Goal: Task Accomplishment & Management: Use online tool/utility

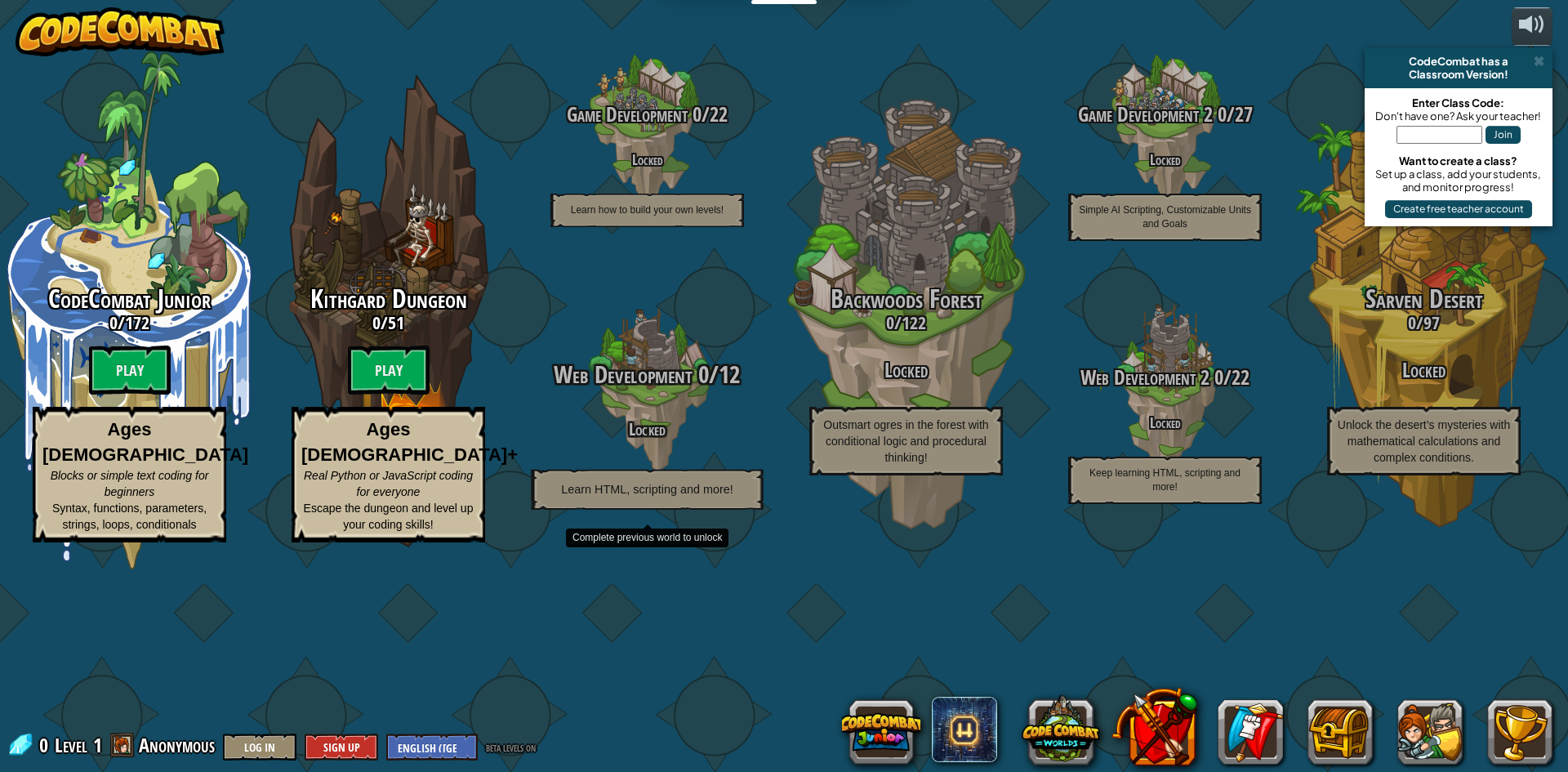
click at [647, 391] on span "Web Development" at bounding box center [623, 374] width 138 height 34
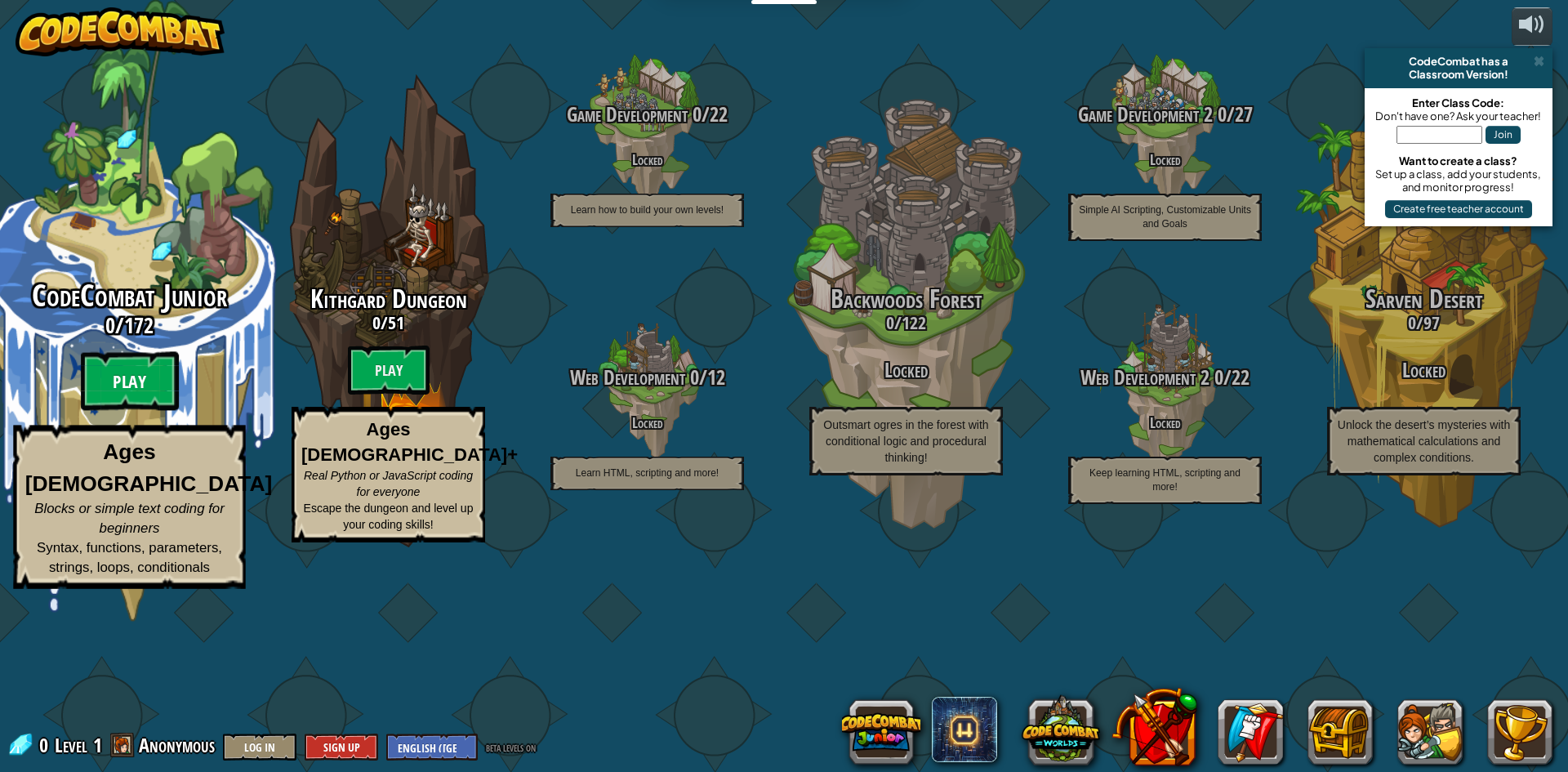
click at [142, 411] on btn "Play" at bounding box center [130, 381] width 98 height 59
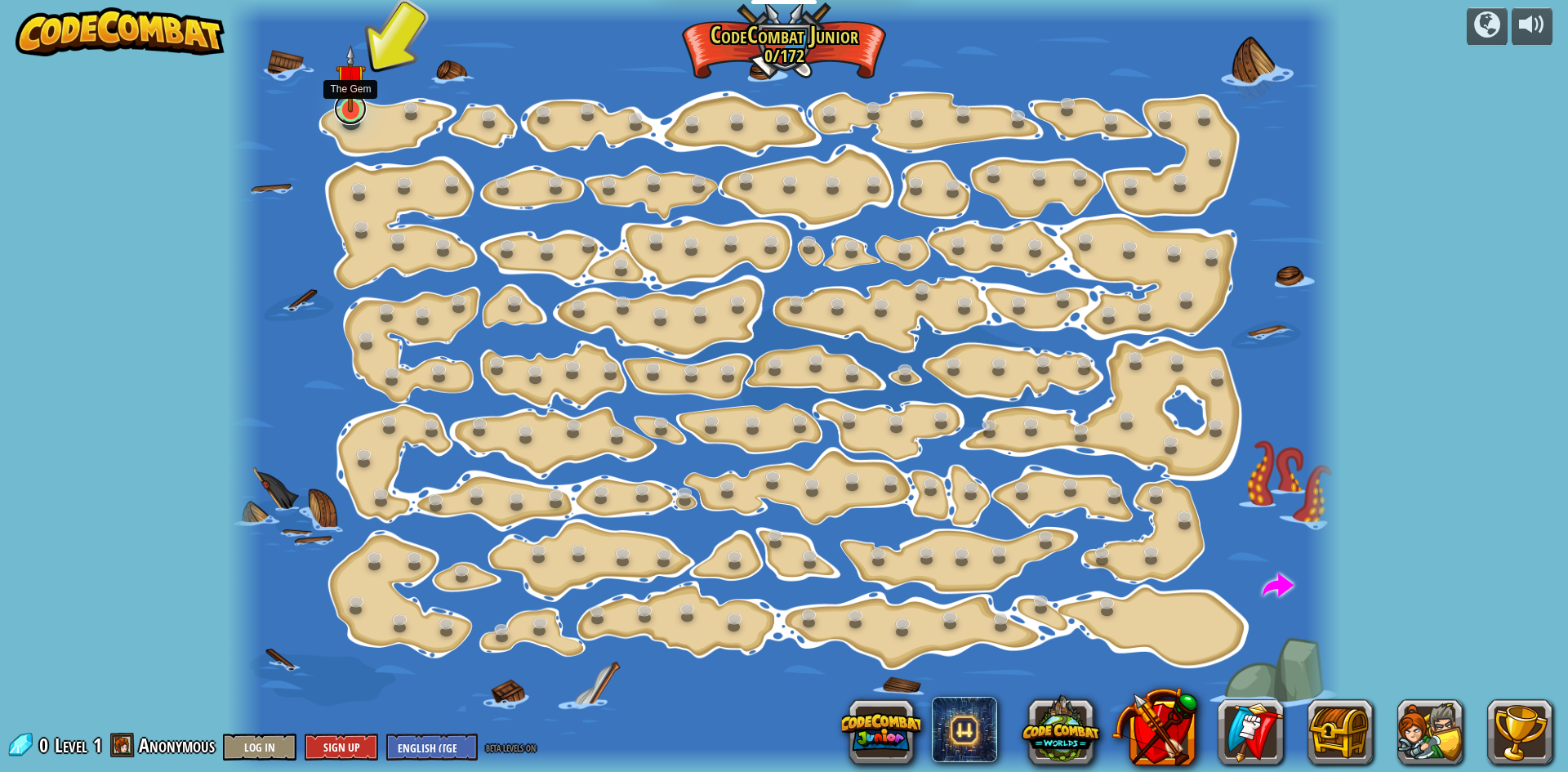
click at [345, 113] on link at bounding box center [350, 108] width 33 height 33
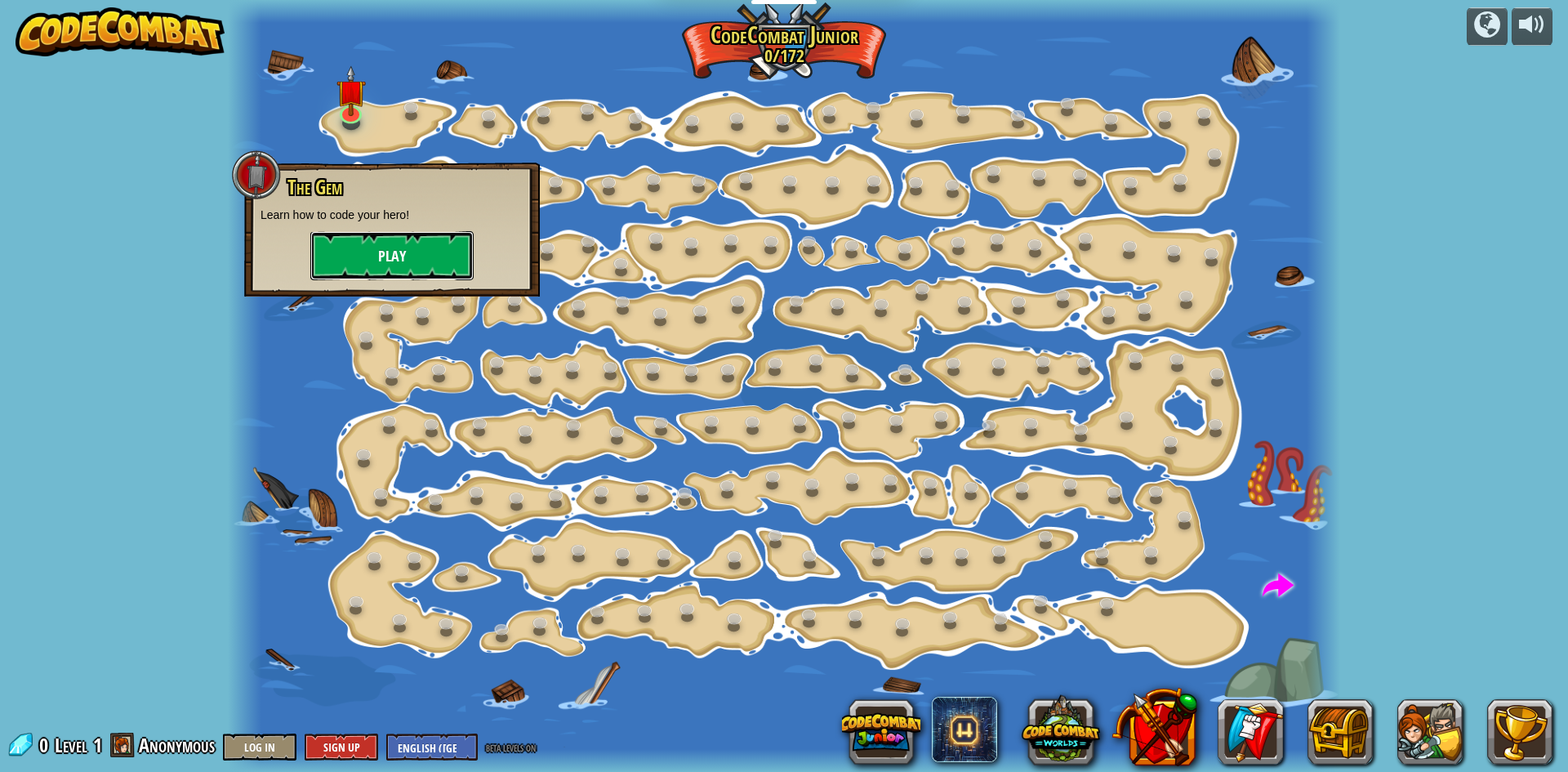
click at [386, 260] on button "Play" at bounding box center [392, 255] width 163 height 49
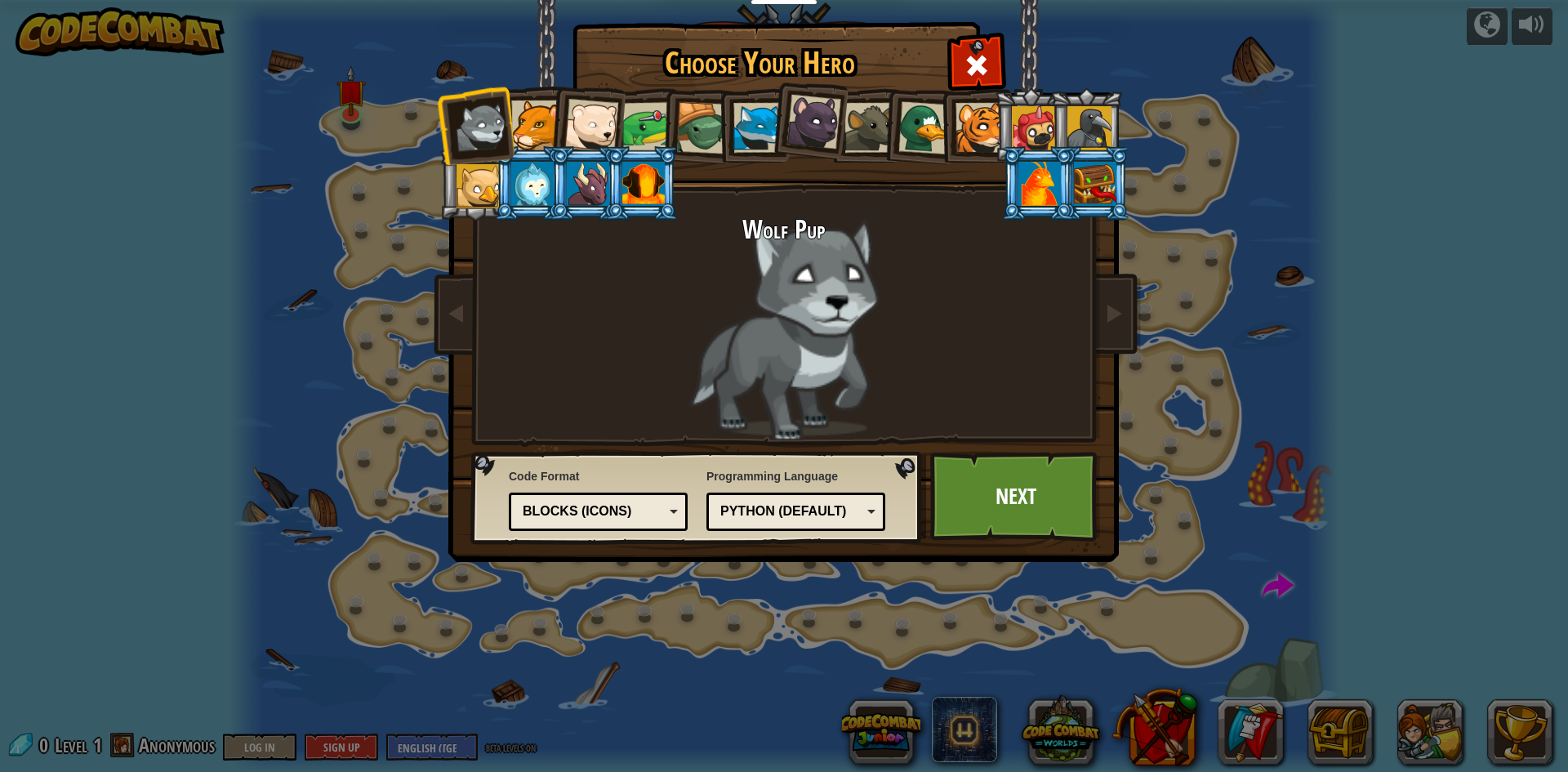
click at [526, 110] on div at bounding box center [537, 126] width 50 height 50
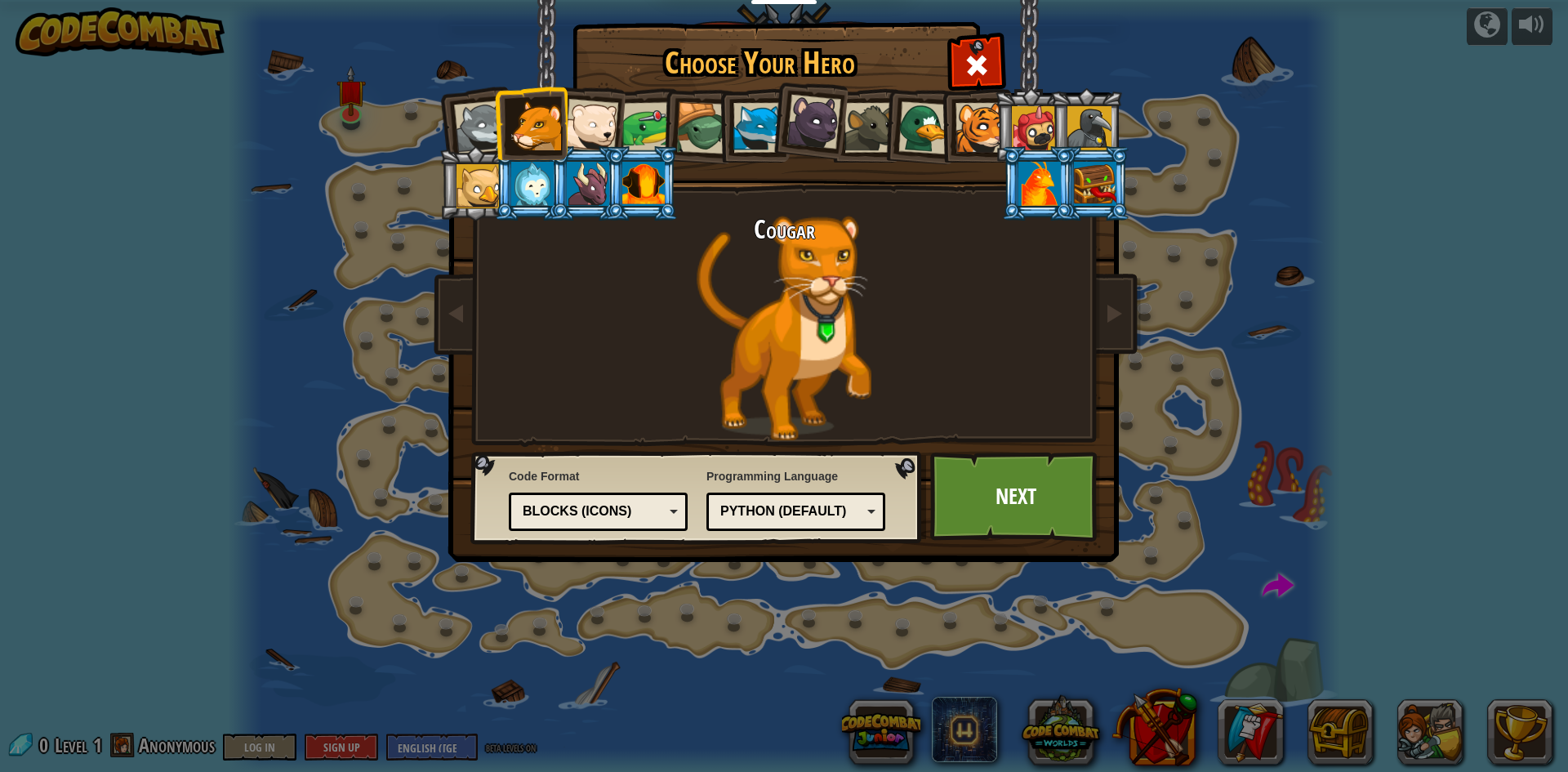
click at [604, 104] on div at bounding box center [592, 126] width 54 height 54
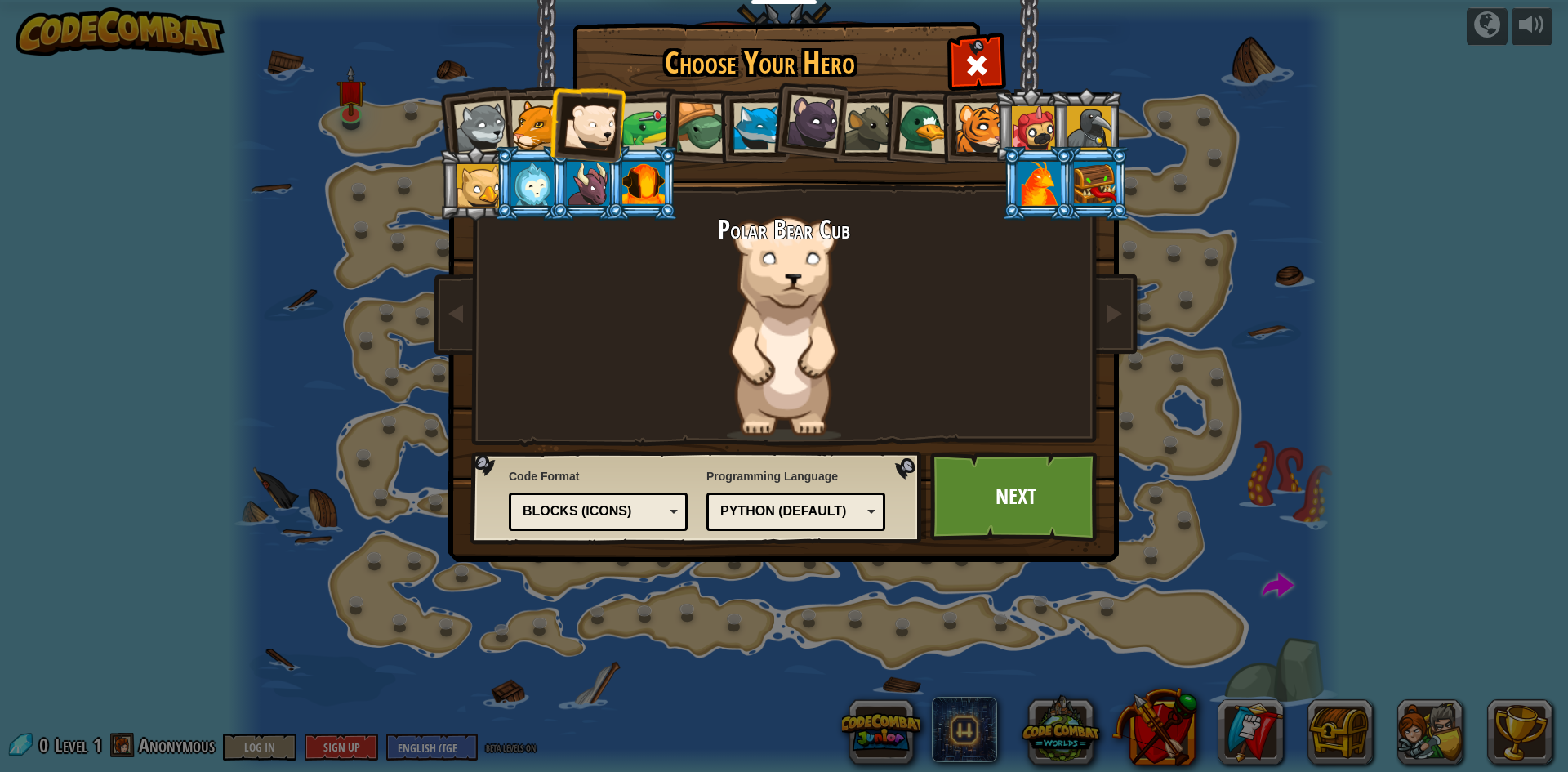
click at [518, 195] on div at bounding box center [533, 184] width 43 height 45
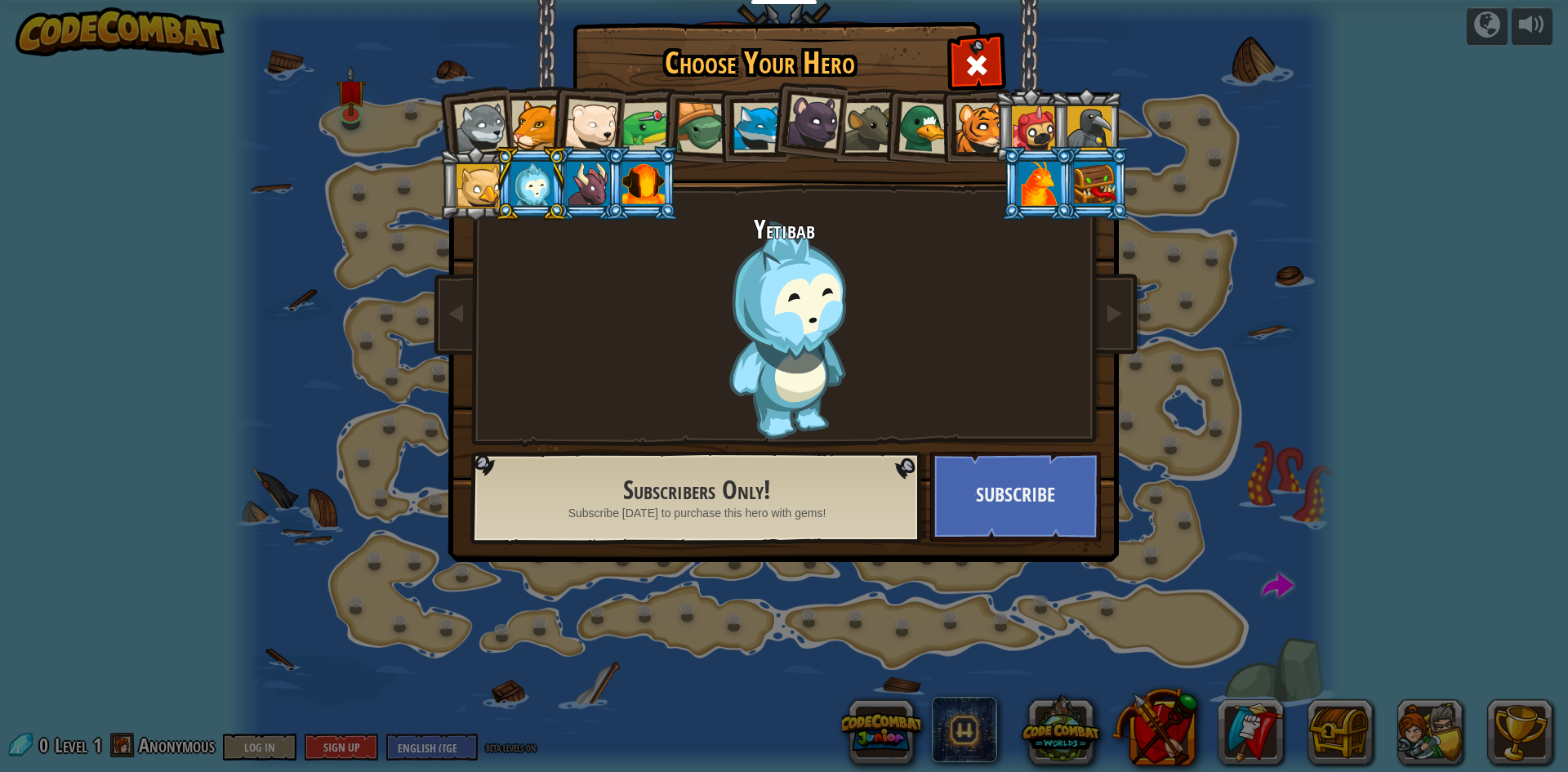
click at [859, 337] on div "Yetibab" at bounding box center [784, 328] width 612 height 224
click at [732, 336] on div "Yetibab" at bounding box center [784, 328] width 612 height 224
click at [1116, 327] on link at bounding box center [1114, 314] width 33 height 69
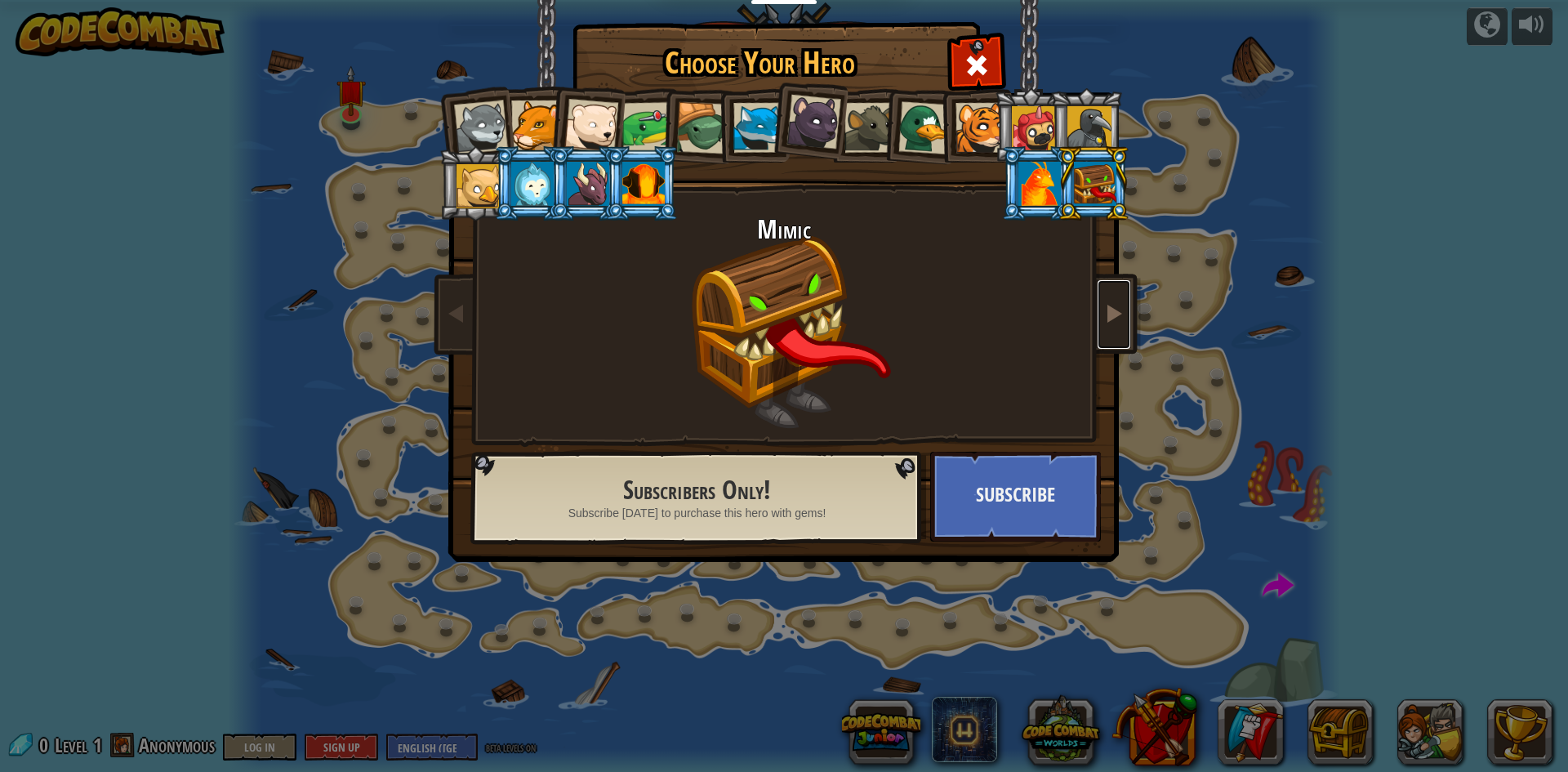
click at [1116, 323] on span at bounding box center [1114, 312] width 19 height 19
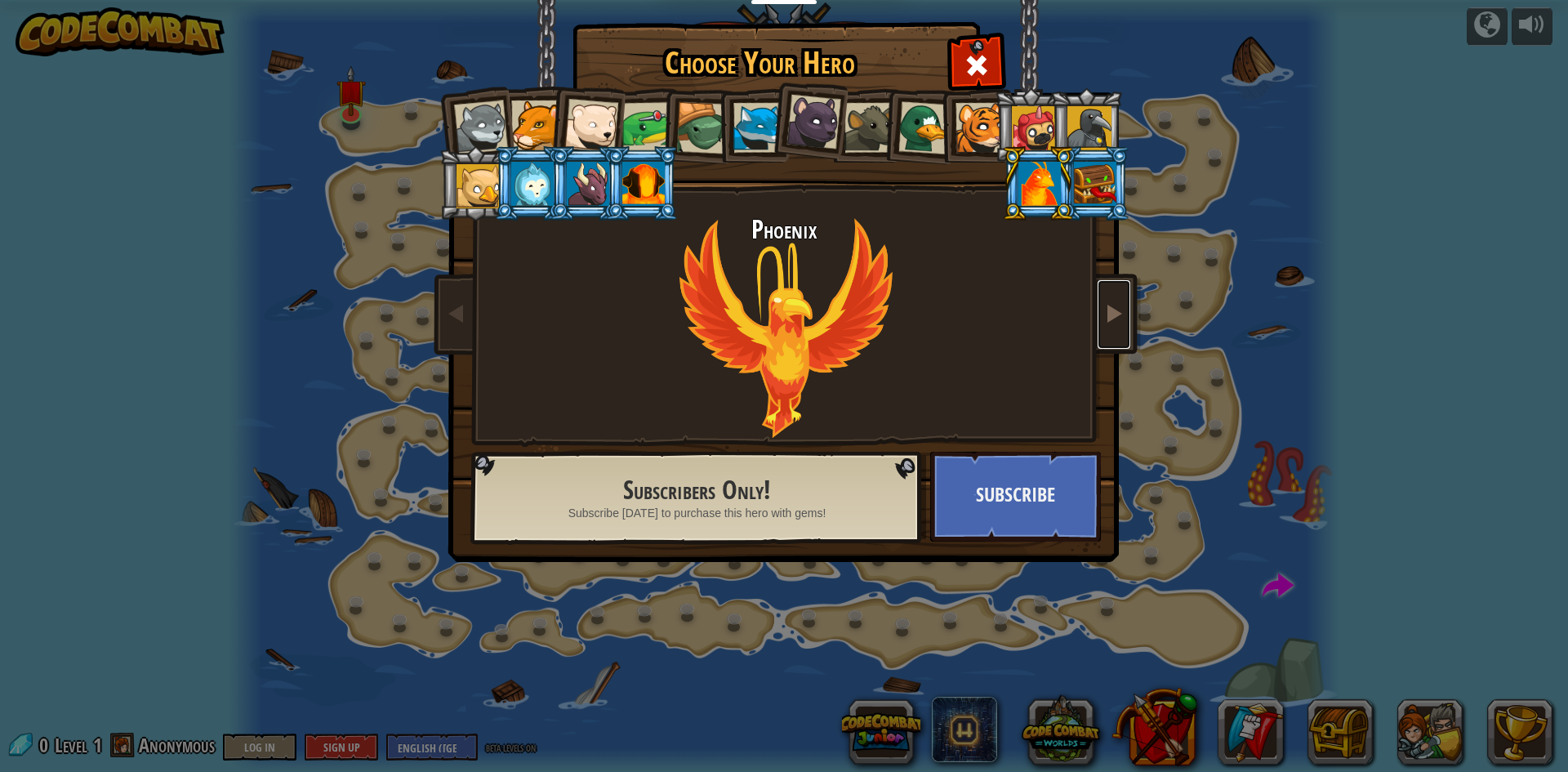
click at [1116, 323] on span at bounding box center [1114, 312] width 19 height 19
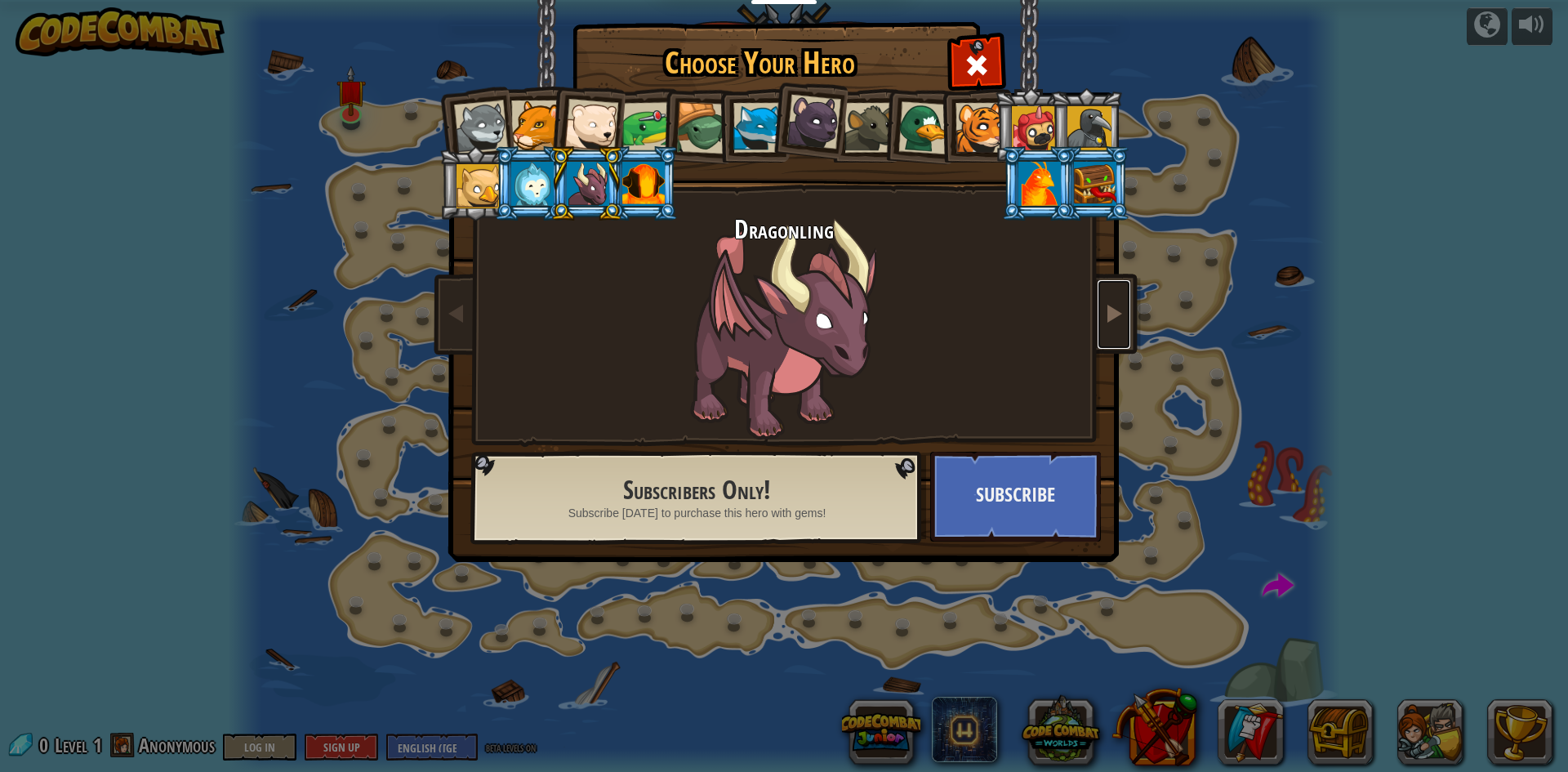
click at [1116, 323] on span at bounding box center [1114, 312] width 19 height 19
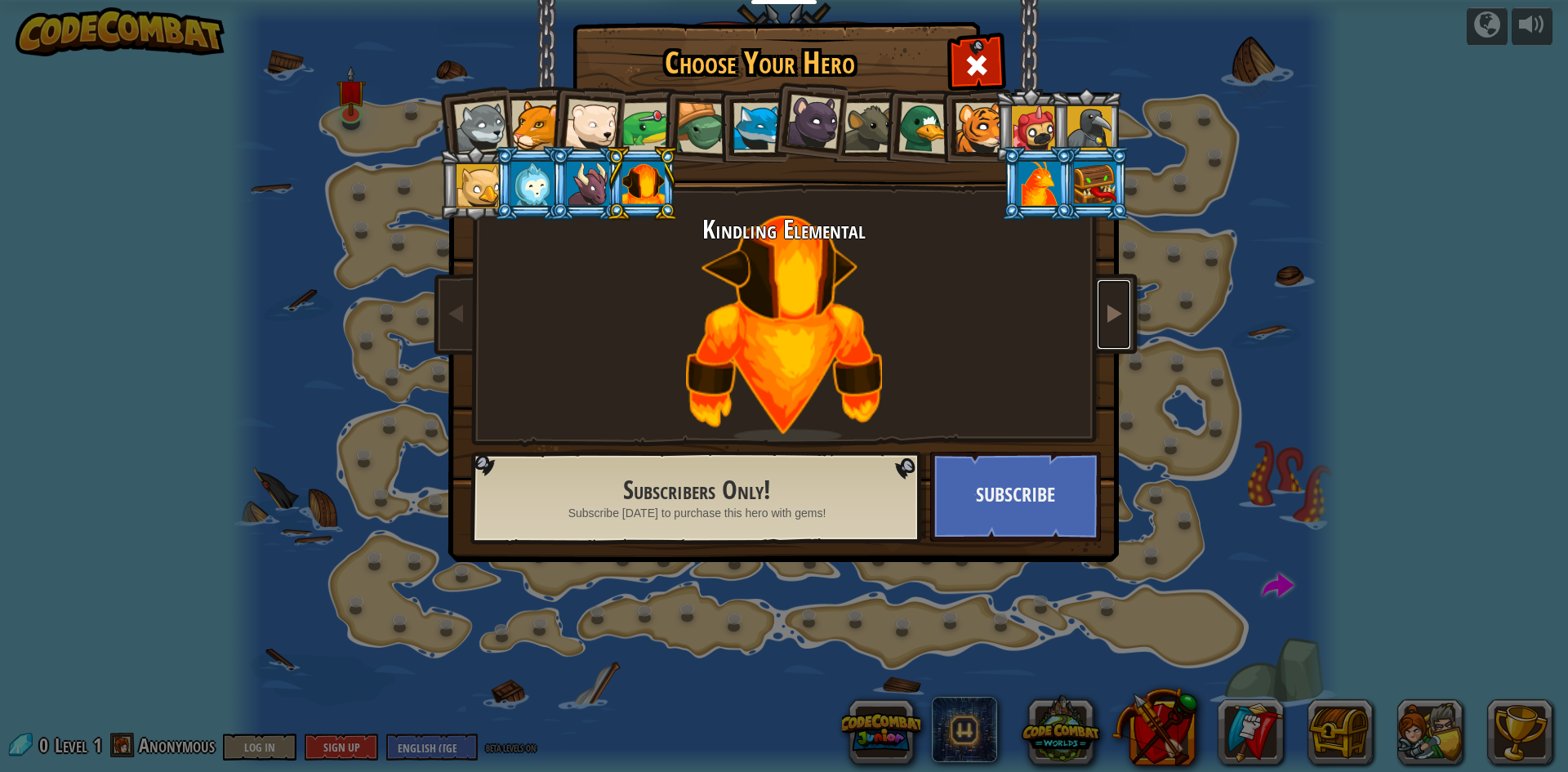
click at [1116, 323] on span at bounding box center [1114, 312] width 19 height 19
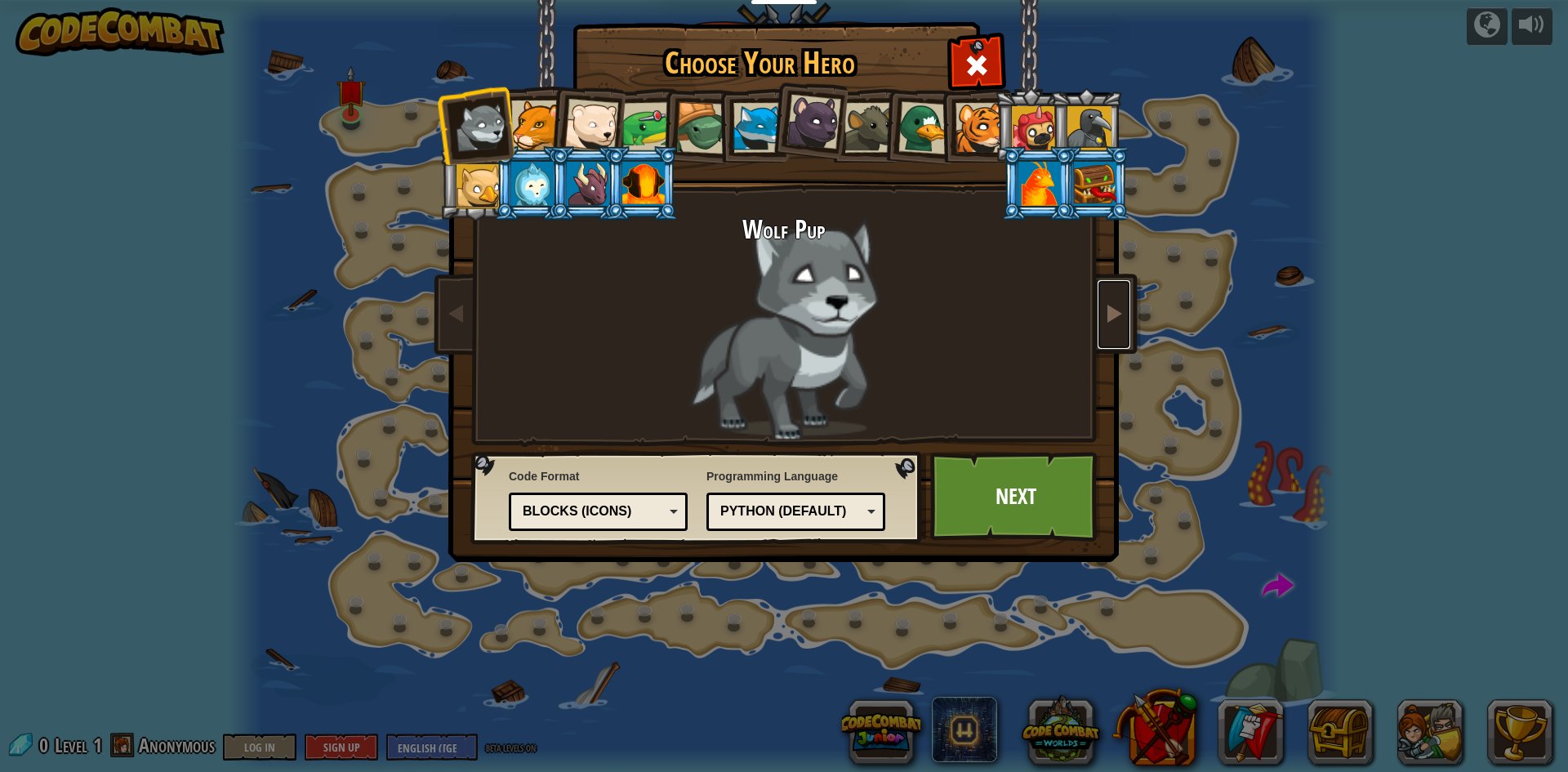
click at [1116, 323] on span at bounding box center [1114, 312] width 19 height 19
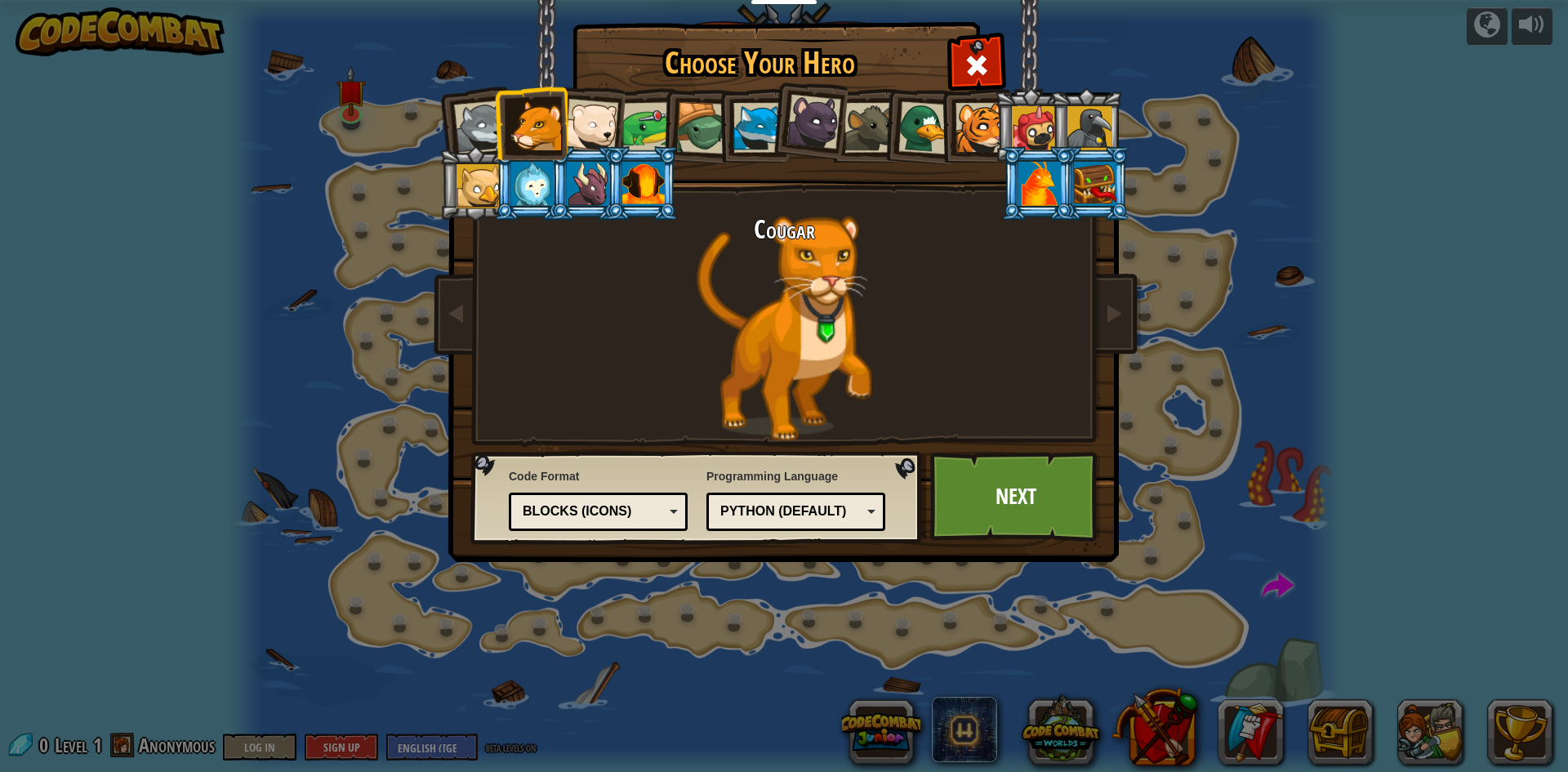
click at [531, 173] on div at bounding box center [533, 184] width 43 height 45
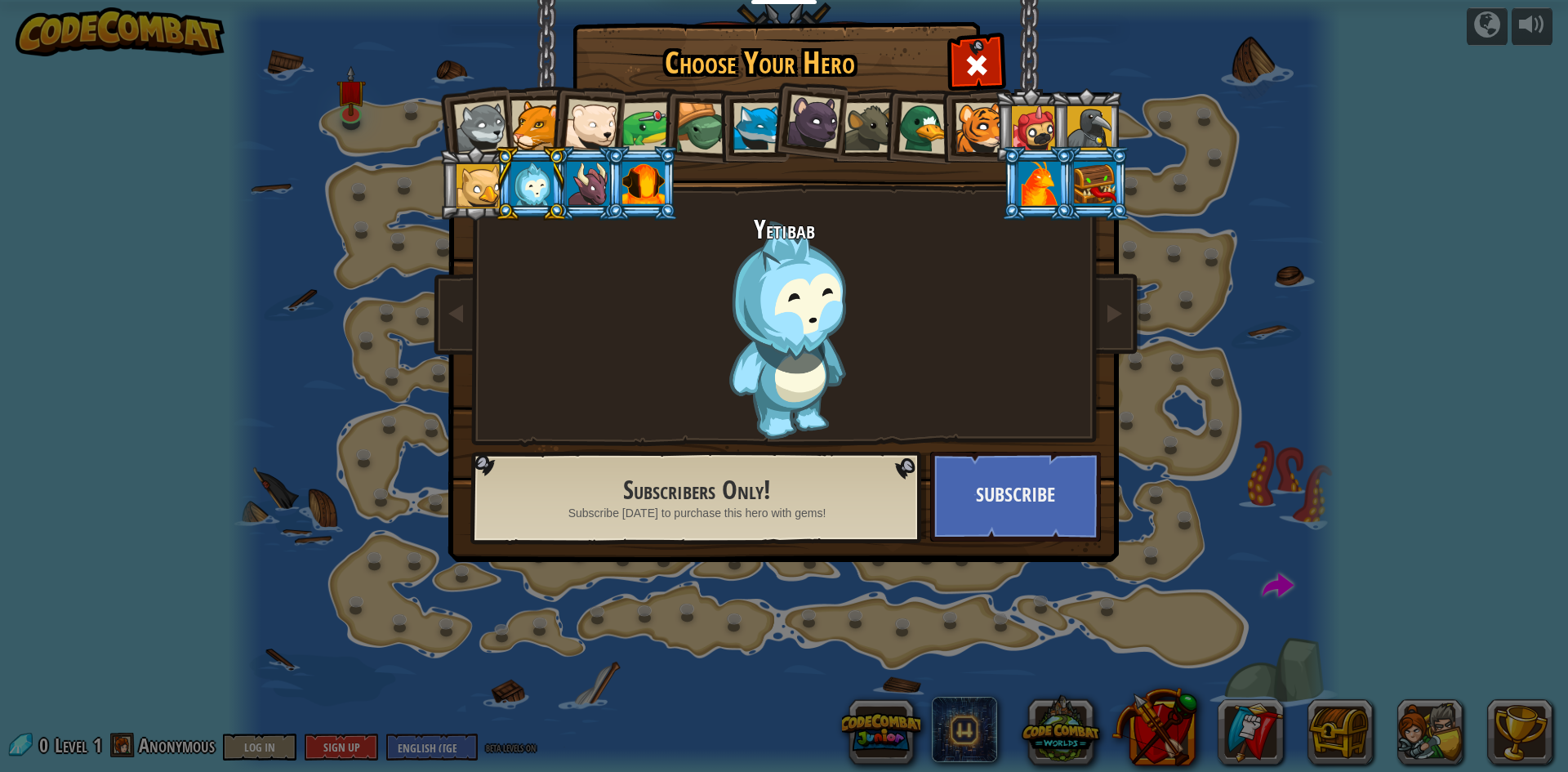
click at [539, 143] on div at bounding box center [537, 126] width 50 height 50
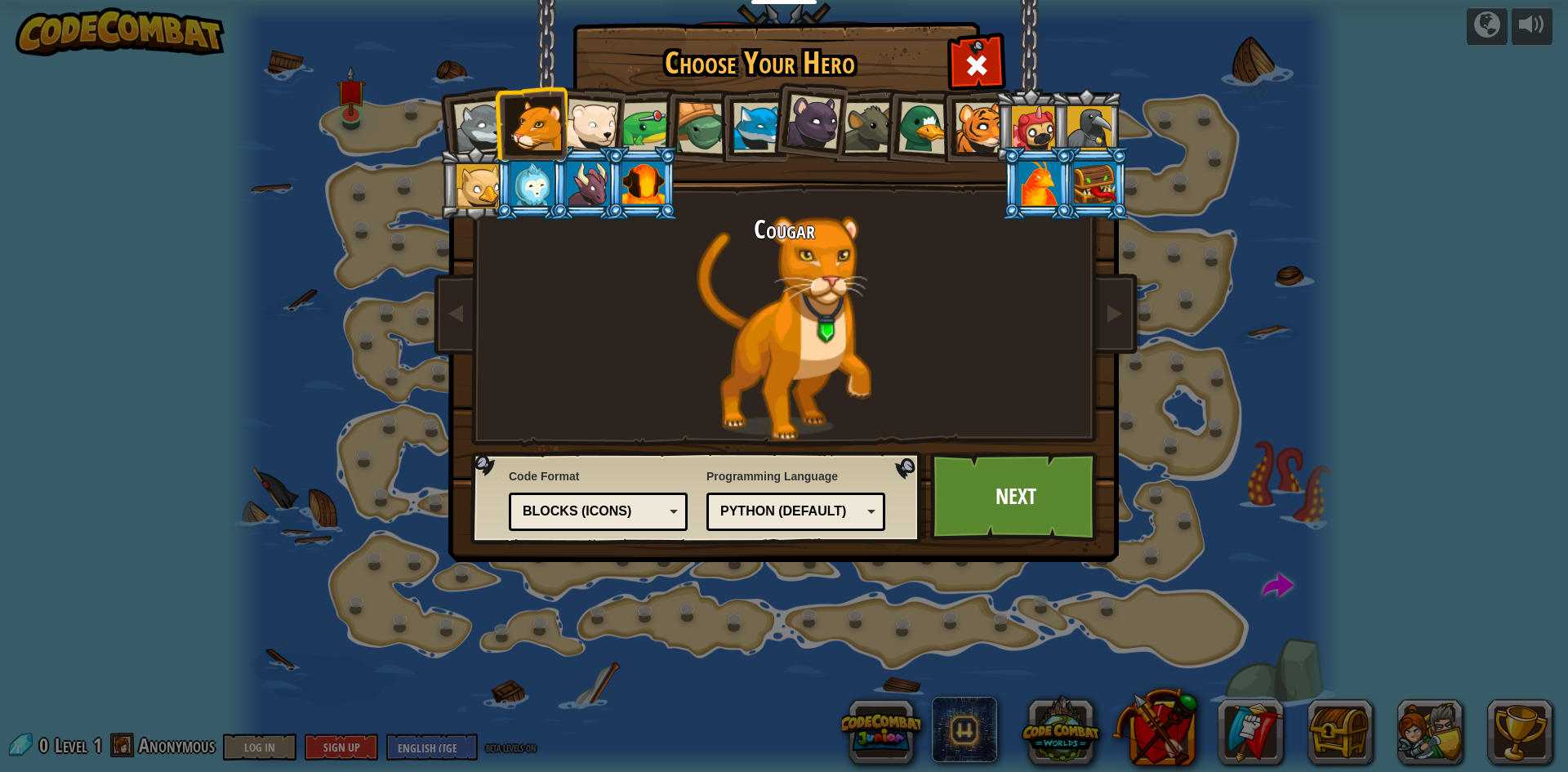
click at [971, 104] on div at bounding box center [981, 128] width 50 height 50
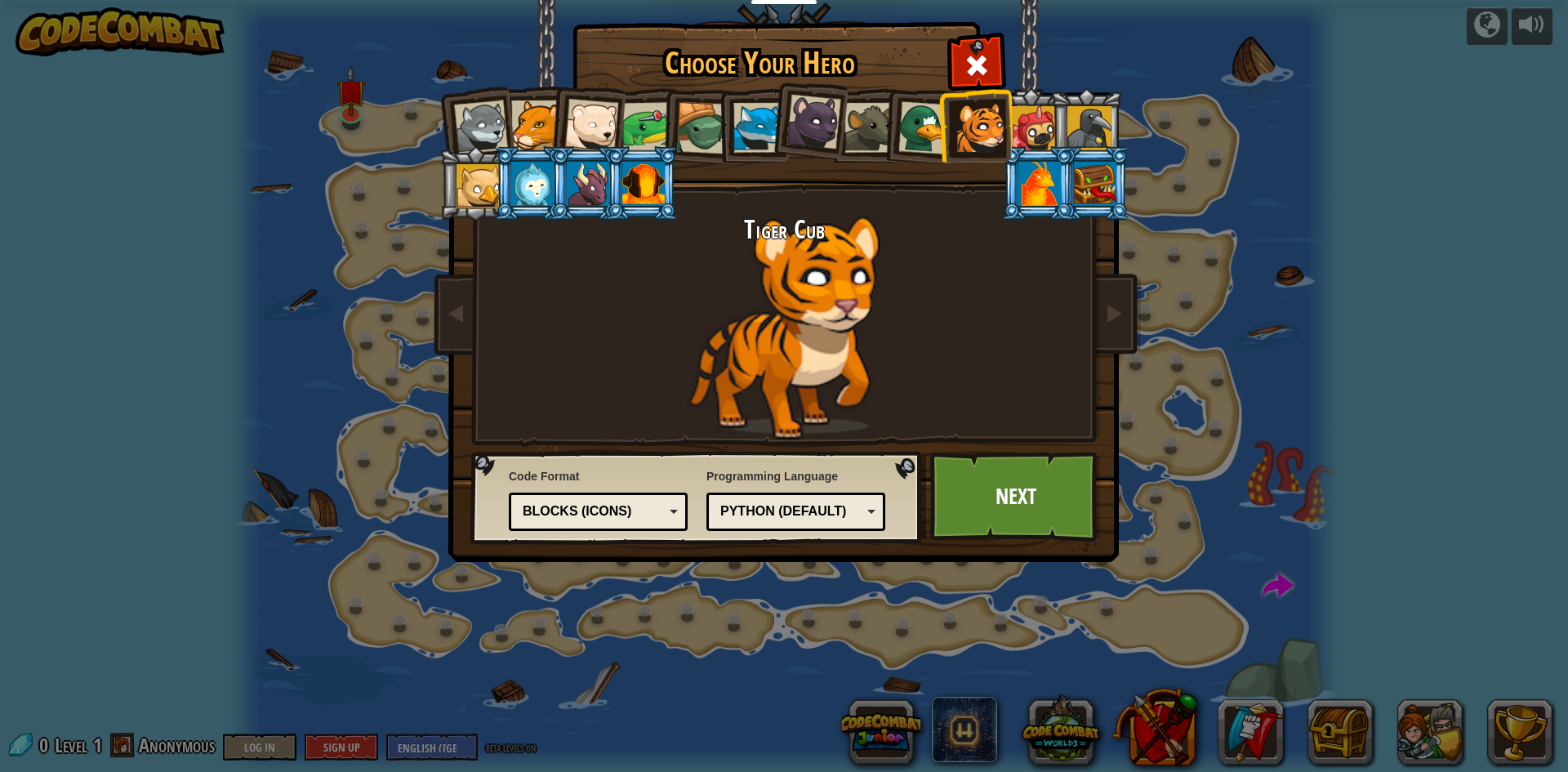
click at [1055, 131] on li at bounding box center [1086, 125] width 74 height 74
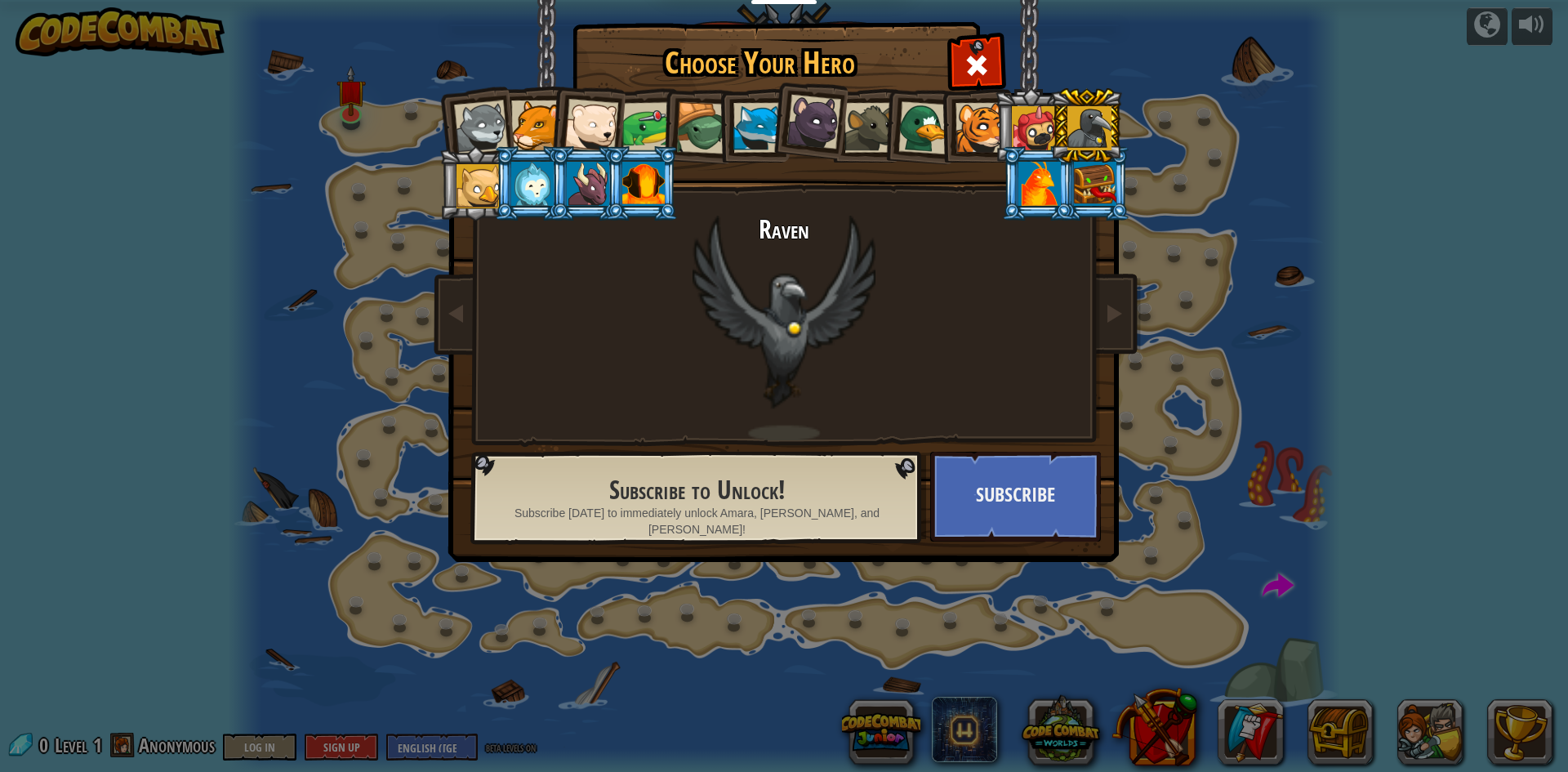
click at [963, 122] on div at bounding box center [981, 128] width 50 height 50
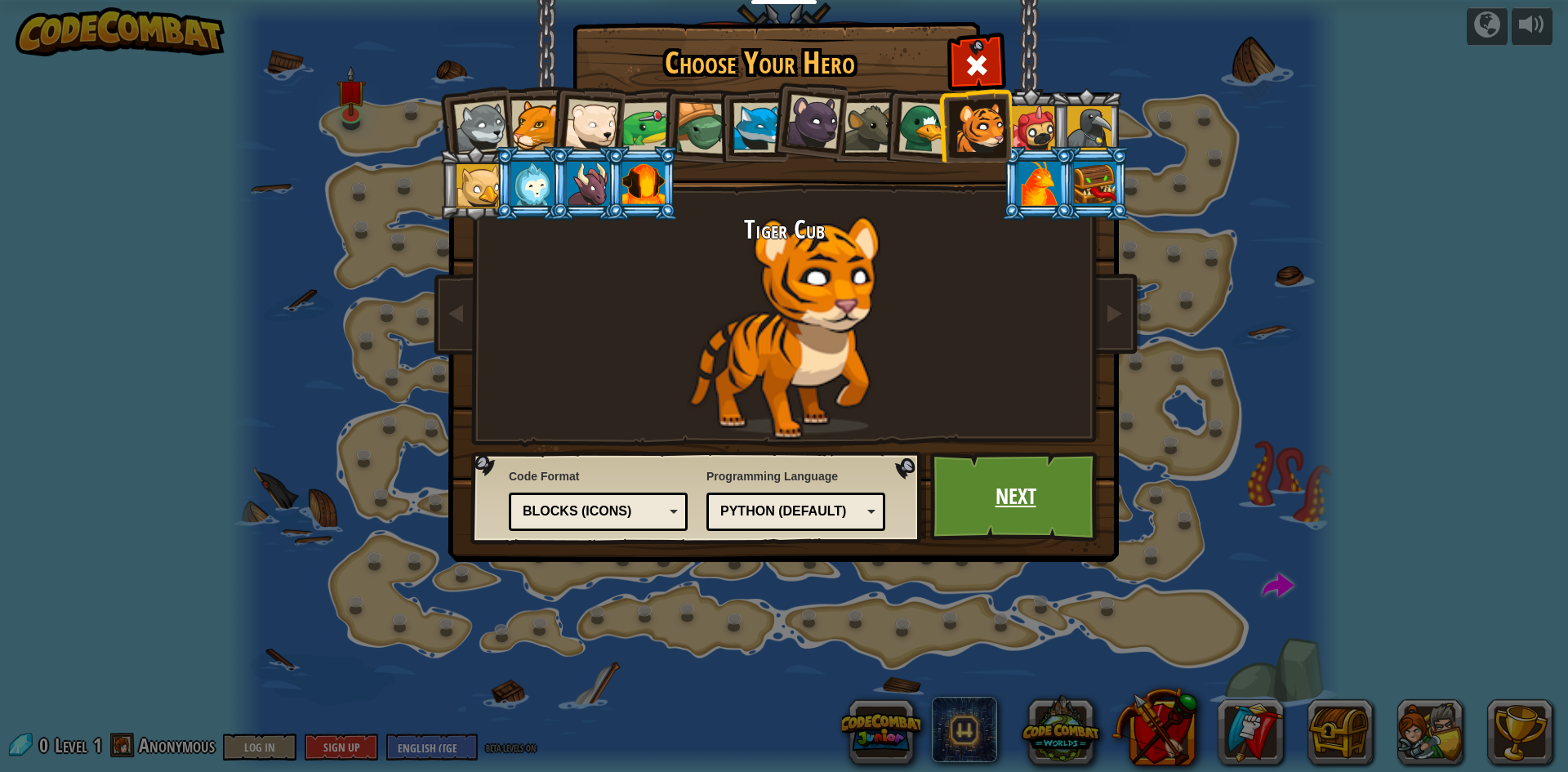
click at [1032, 465] on link "Next" at bounding box center [1016, 496] width 170 height 90
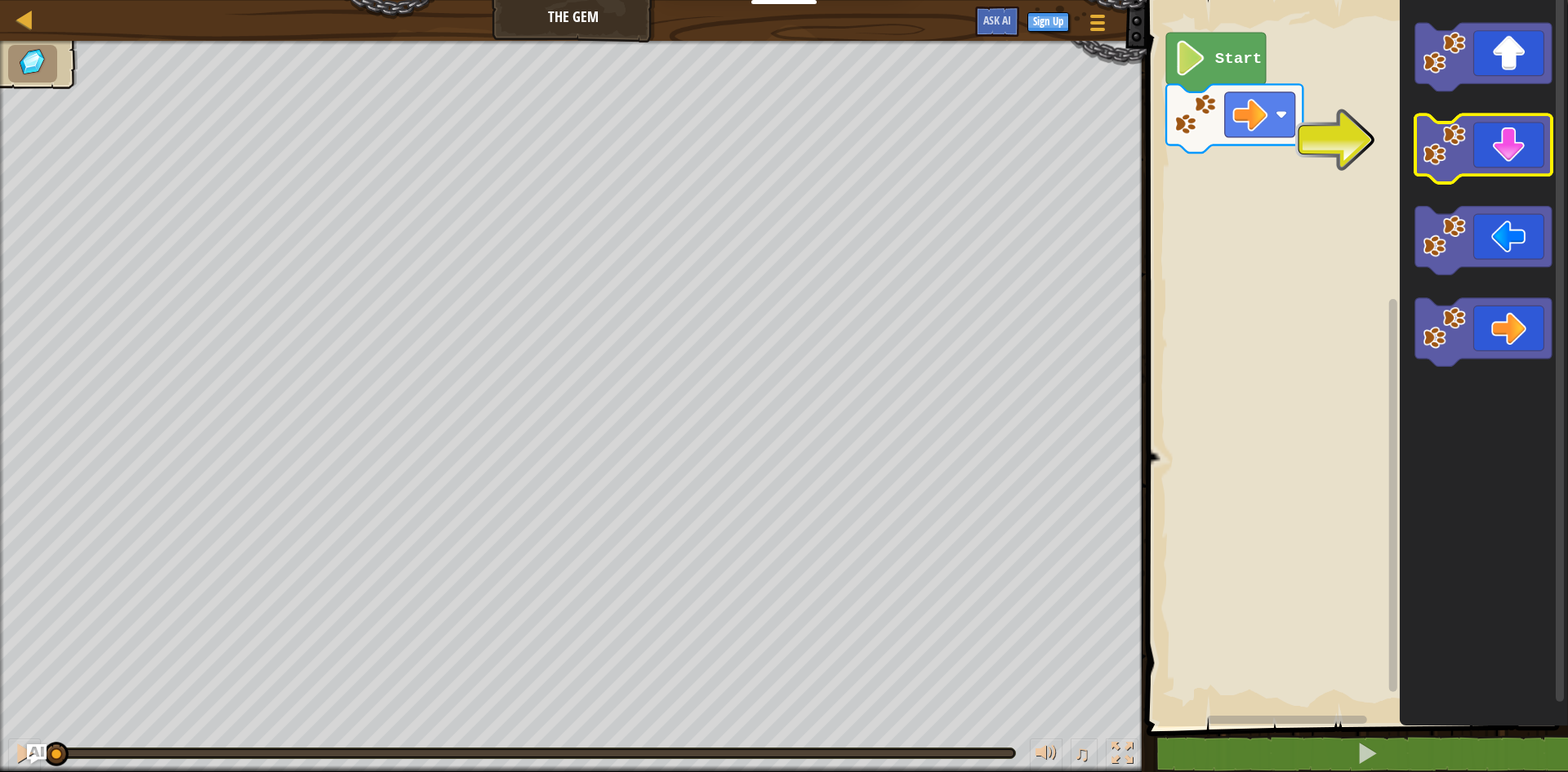
click at [1454, 145] on image "Blockly Workspace" at bounding box center [1444, 145] width 44 height 44
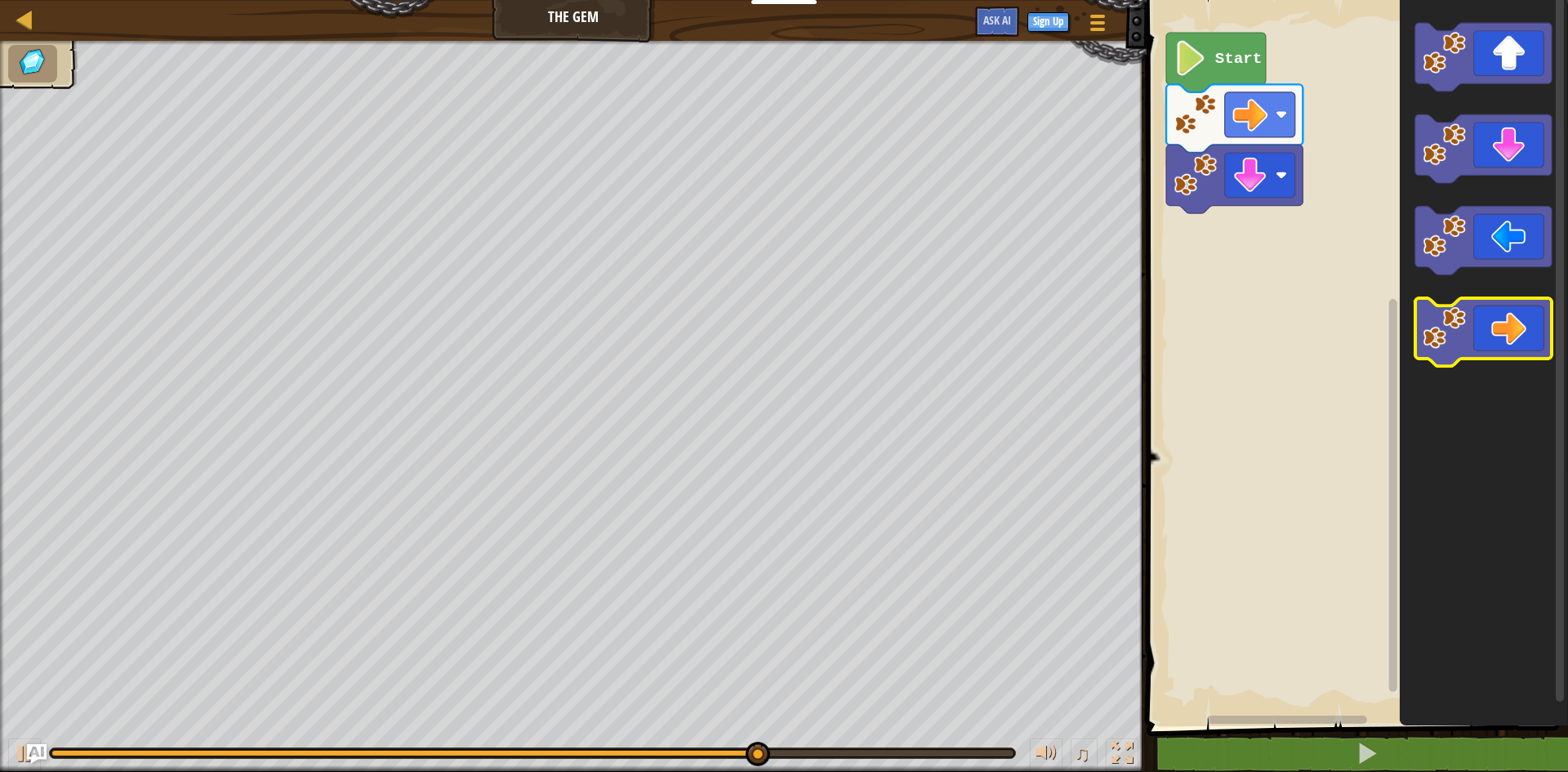
click at [1502, 341] on icon "Blockly Workspace" at bounding box center [1483, 332] width 136 height 69
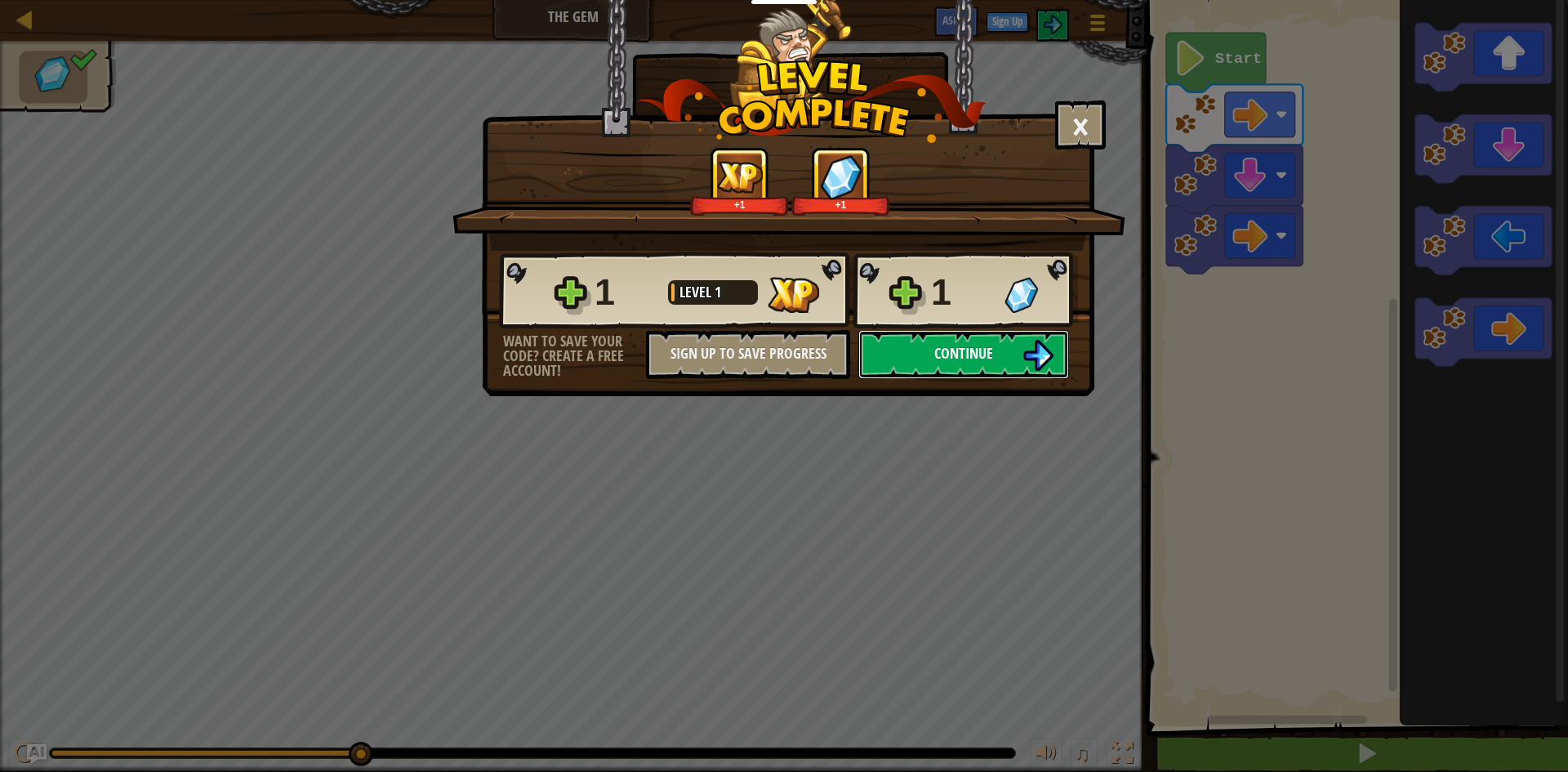
click at [956, 363] on span "Continue" at bounding box center [963, 353] width 59 height 20
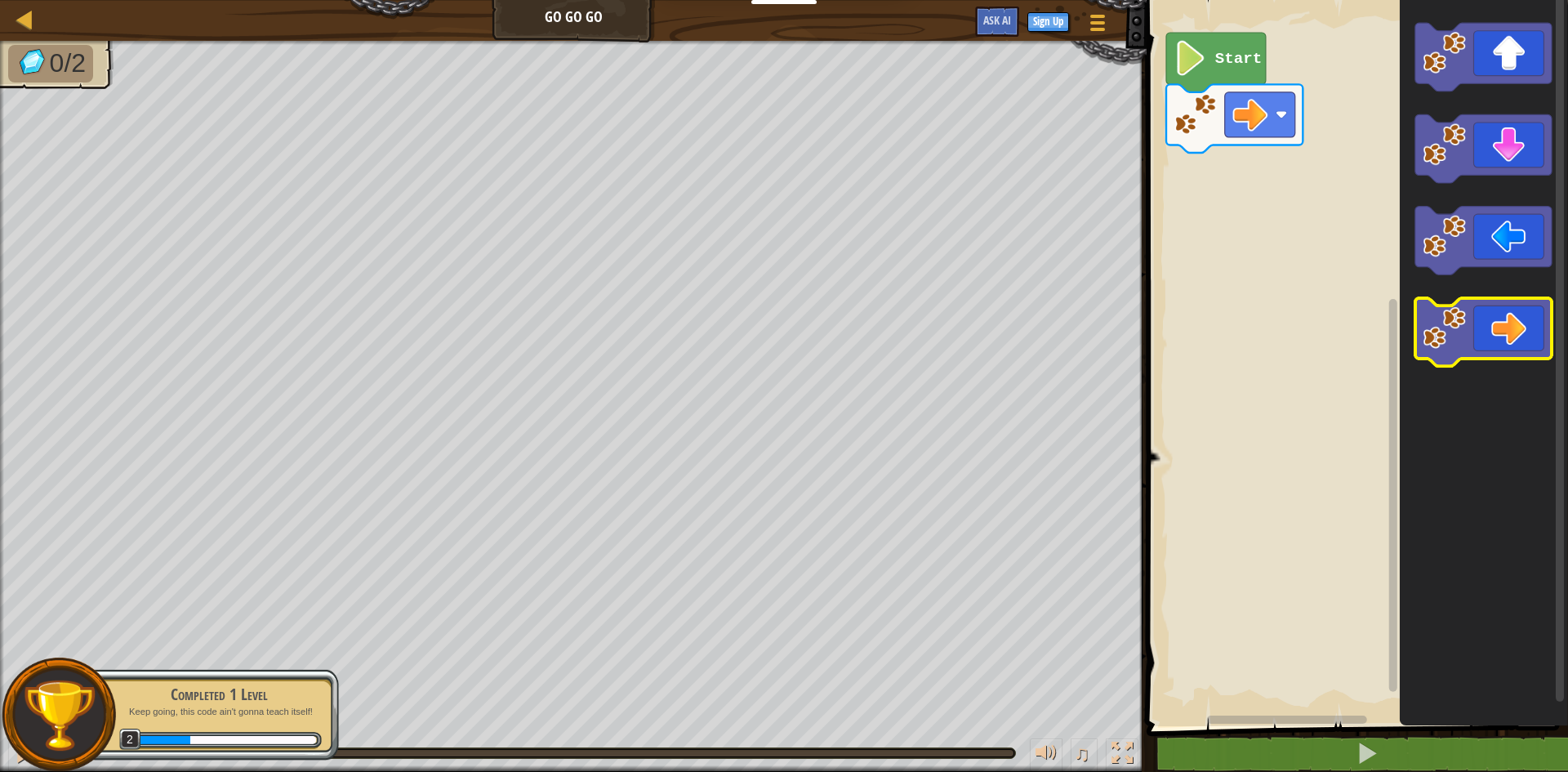
click at [1536, 348] on icon "Blockly Workspace" at bounding box center [1483, 332] width 136 height 69
